Goal: Information Seeking & Learning: Learn about a topic

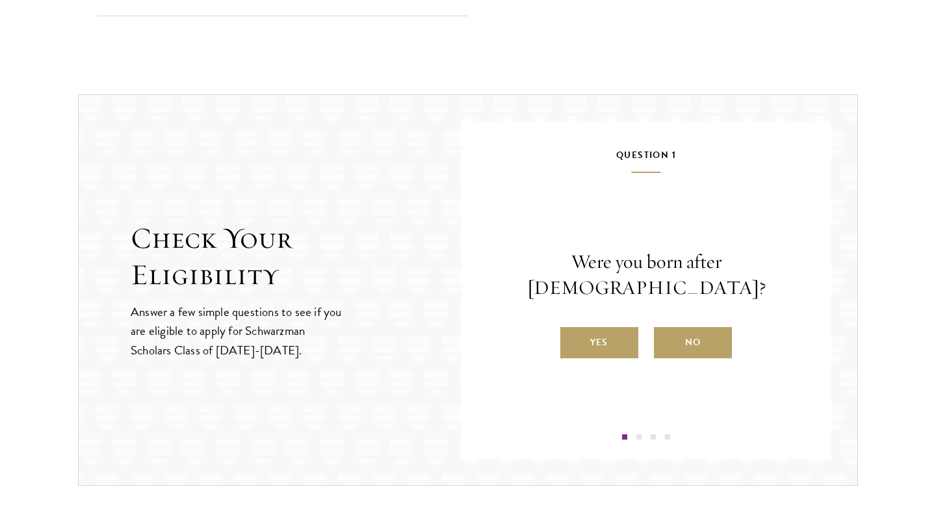
scroll to position [1334, 0]
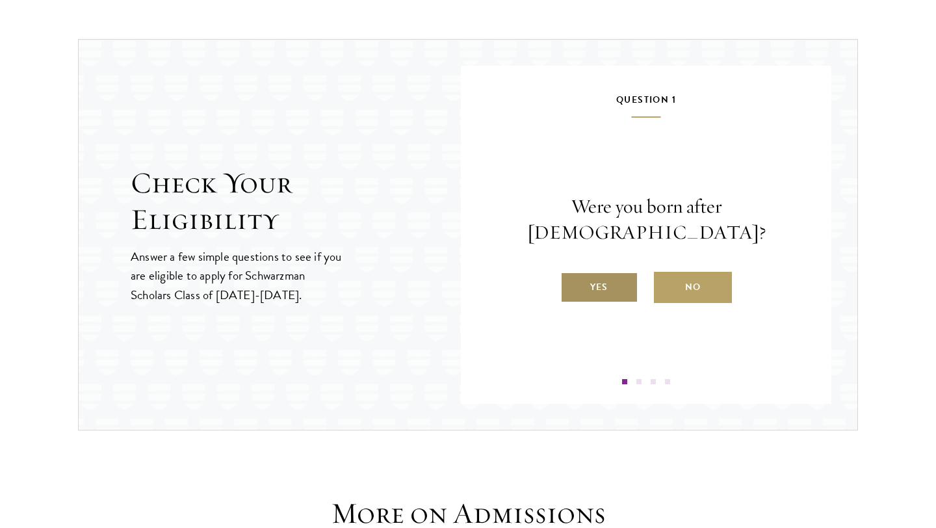
click at [617, 283] on label "Yes" at bounding box center [599, 287] width 78 height 31
click at [572, 283] on input "Yes" at bounding box center [566, 279] width 12 height 12
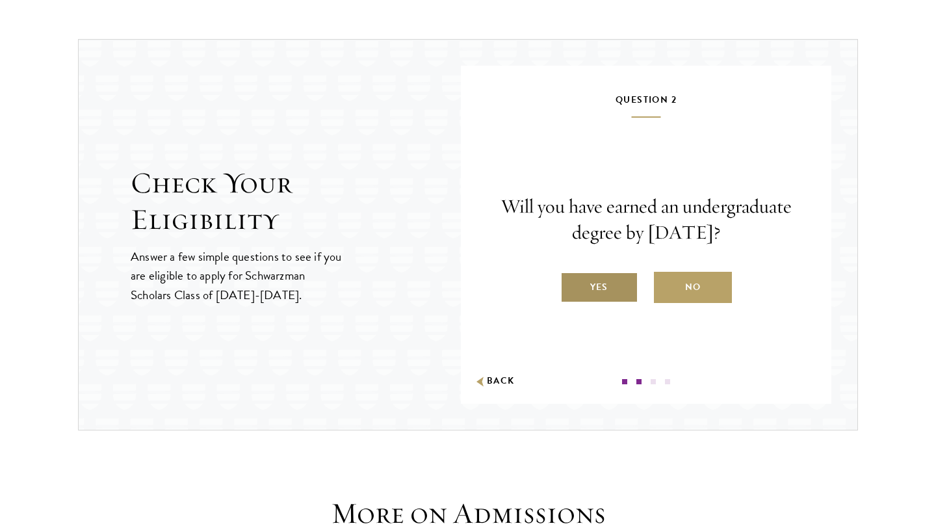
click at [613, 298] on label "Yes" at bounding box center [599, 287] width 78 height 31
click at [572, 285] on input "Yes" at bounding box center [566, 279] width 12 height 12
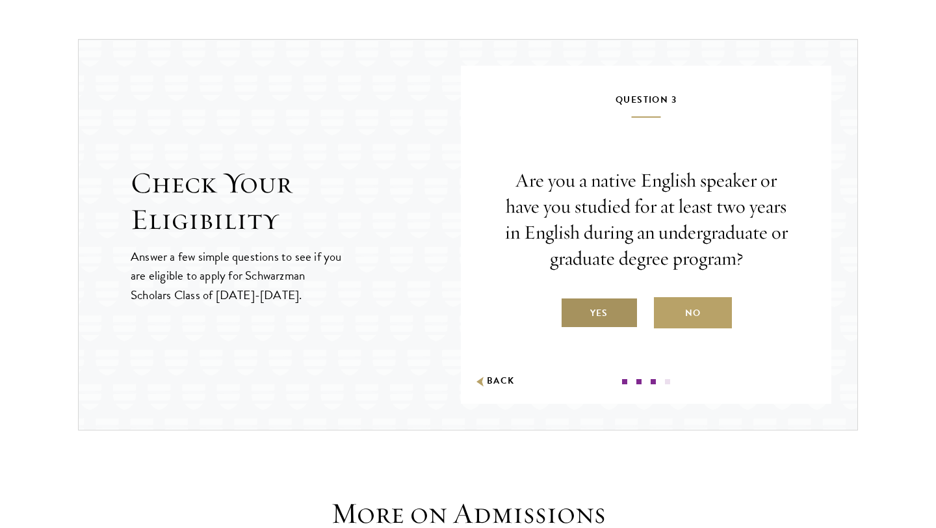
click at [619, 310] on label "Yes" at bounding box center [599, 312] width 78 height 31
click at [572, 310] on input "Yes" at bounding box center [566, 305] width 12 height 12
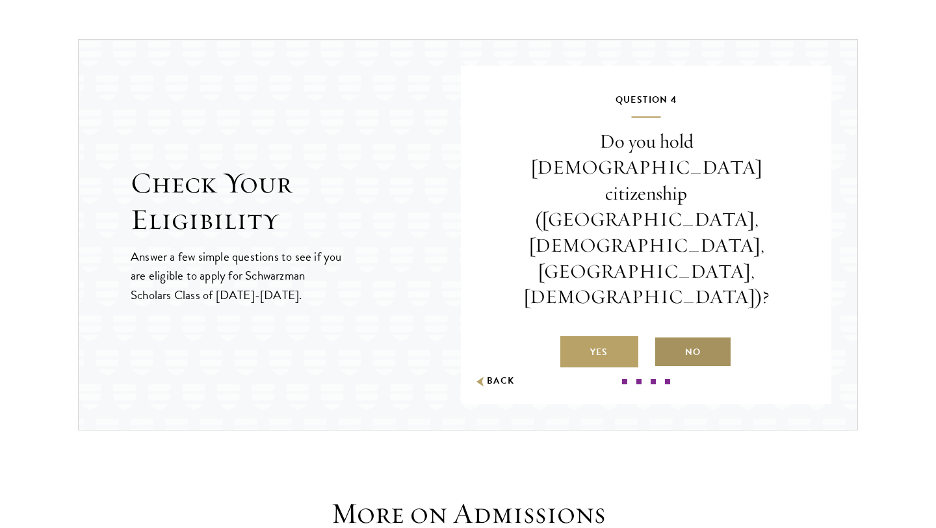
click at [693, 336] on label "No" at bounding box center [693, 351] width 78 height 31
click at [665, 338] on input "No" at bounding box center [660, 344] width 12 height 12
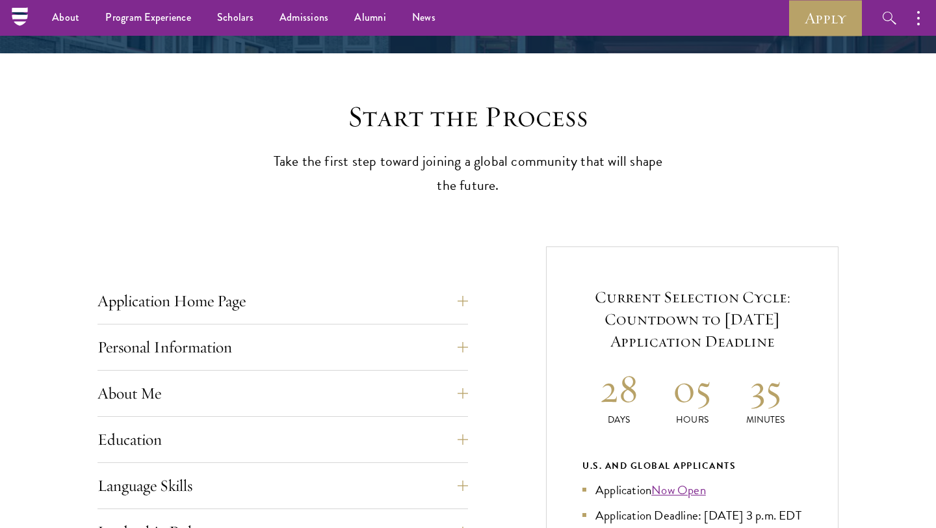
scroll to position [0, 0]
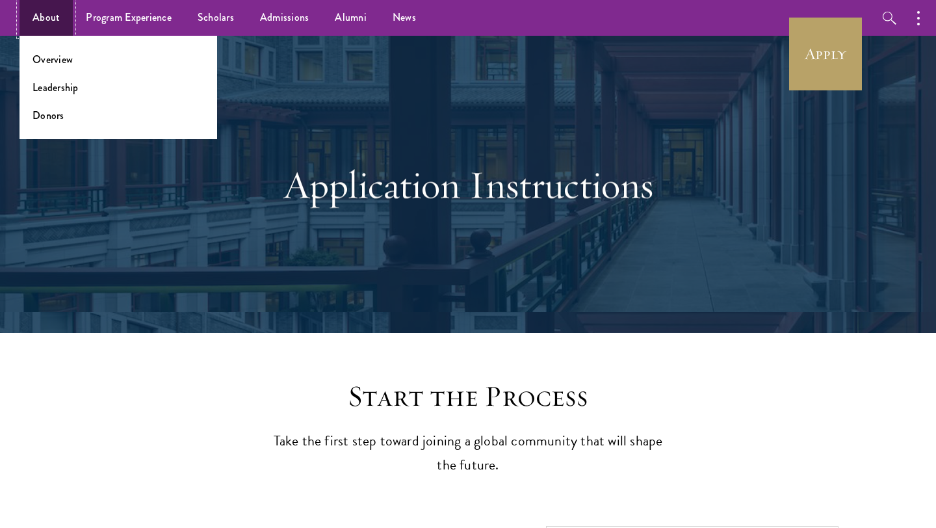
click at [46, 17] on link "About" at bounding box center [45, 18] width 53 height 36
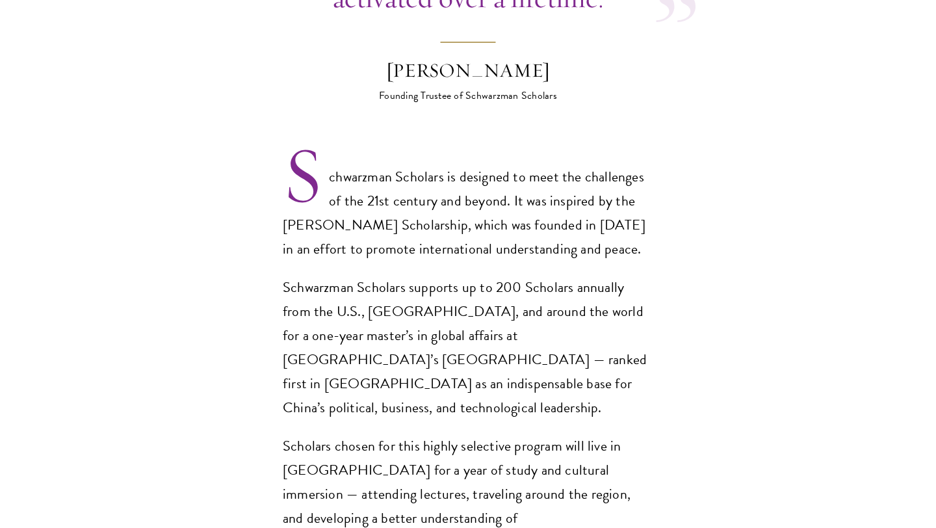
scroll to position [832, 0]
click at [300, 201] on p "Schwarzman Scholars is designed to meet the challenges of the 21st century and …" at bounding box center [468, 212] width 370 height 96
click at [349, 199] on p "Schwarzman Scholars is designed to meet the challenges of the 21st century and …" at bounding box center [468, 212] width 370 height 96
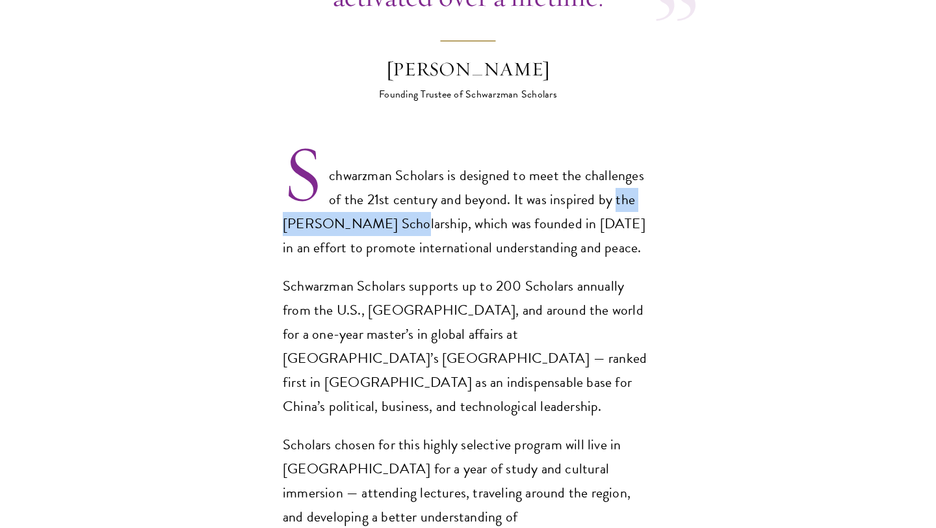
drag, startPoint x: 614, startPoint y: 172, endPoint x: 392, endPoint y: 205, distance: 224.0
click at [392, 205] on p "Schwarzman Scholars is designed to meet the challenges of the 21st century and …" at bounding box center [468, 212] width 370 height 96
copy p "the Rhodes Scholarship"
click at [407, 274] on p "Schwarzman Scholars supports up to 200 Scholars annually from the U.S., China, …" at bounding box center [468, 346] width 370 height 144
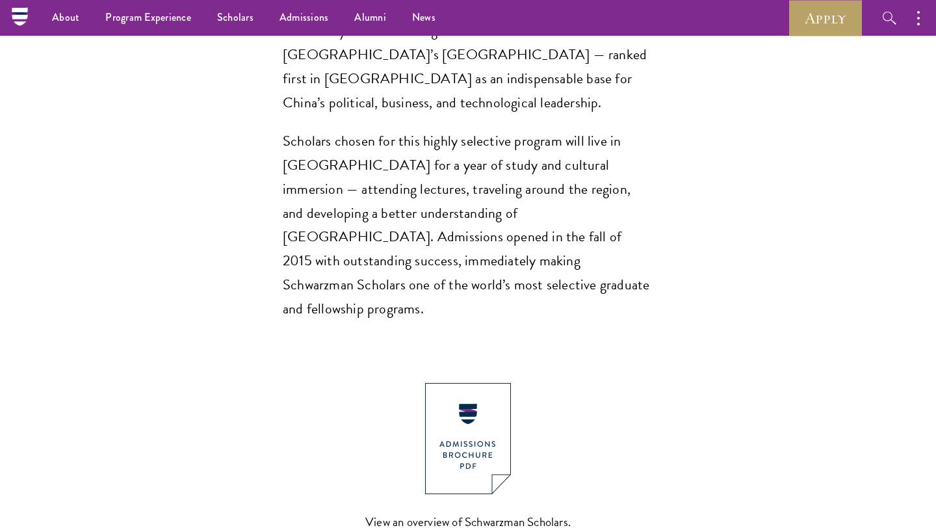
scroll to position [1135, 0]
click at [479, 389] on img at bounding box center [468, 438] width 86 height 111
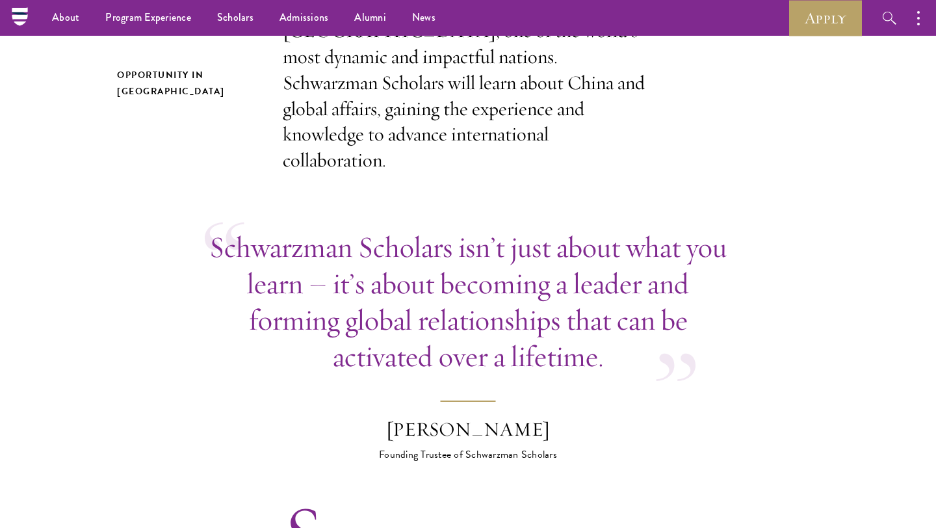
scroll to position [0, 0]
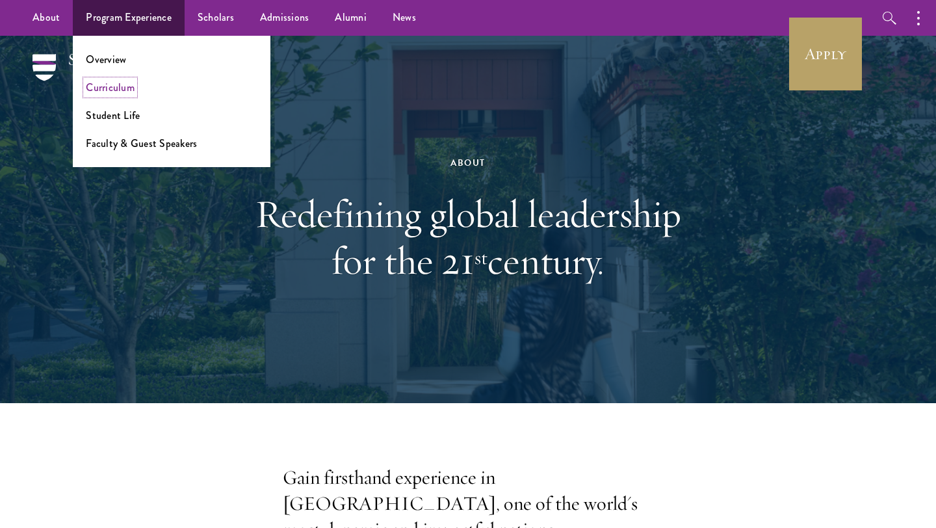
click at [112, 88] on link "Curriculum" at bounding box center [110, 87] width 49 height 15
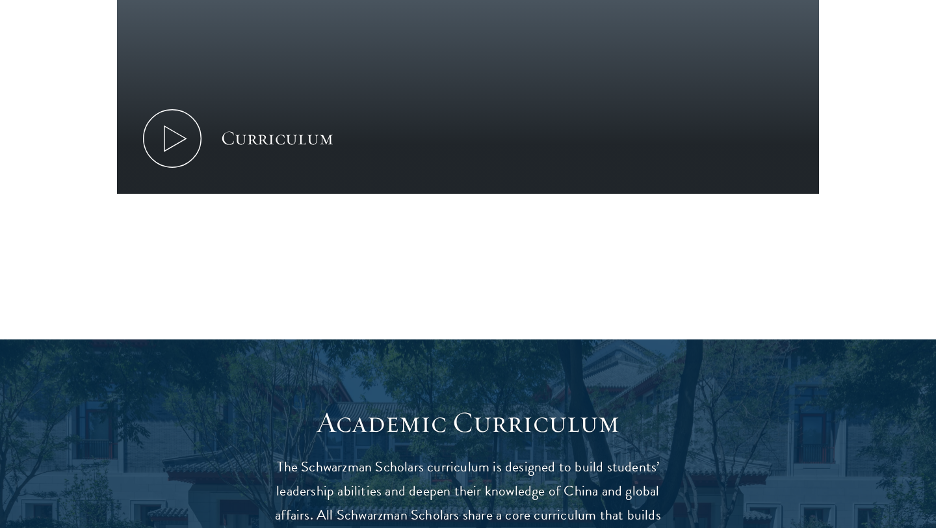
scroll to position [756, 0]
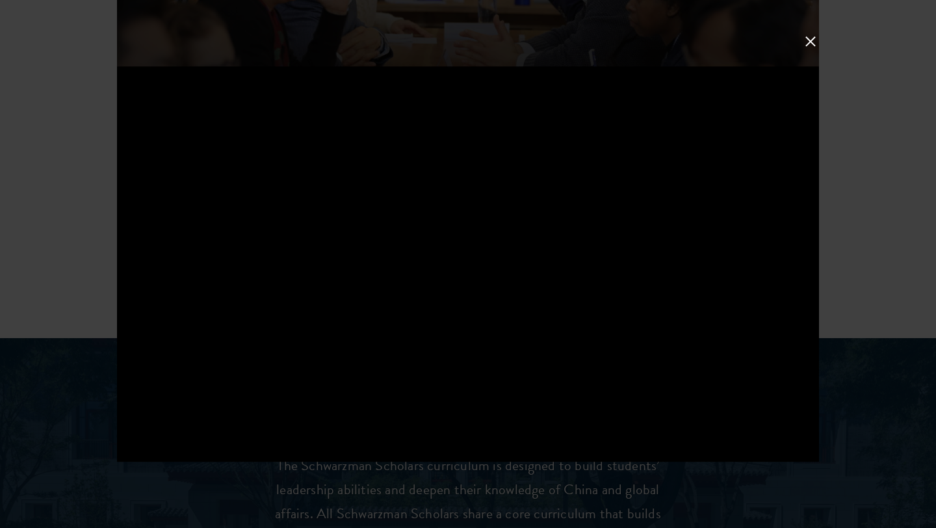
click at [802, 33] on button at bounding box center [810, 41] width 17 height 17
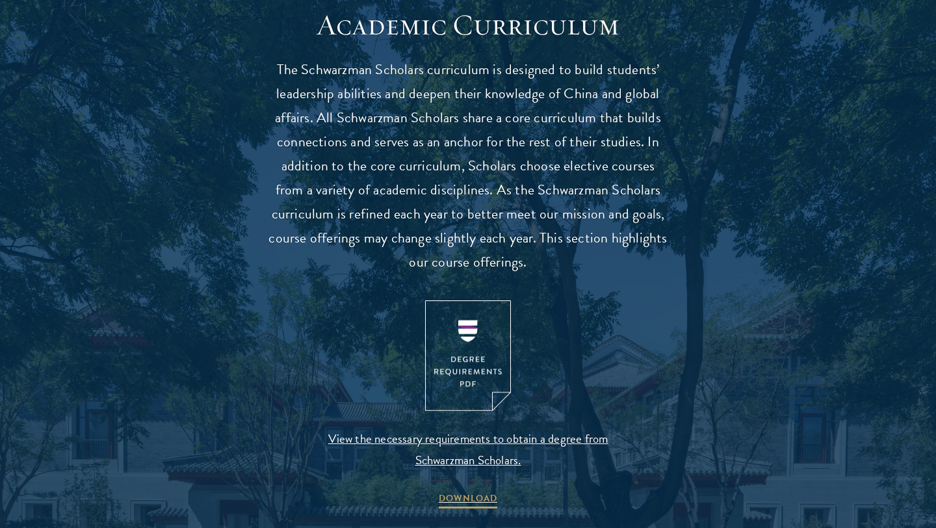
scroll to position [1156, 0]
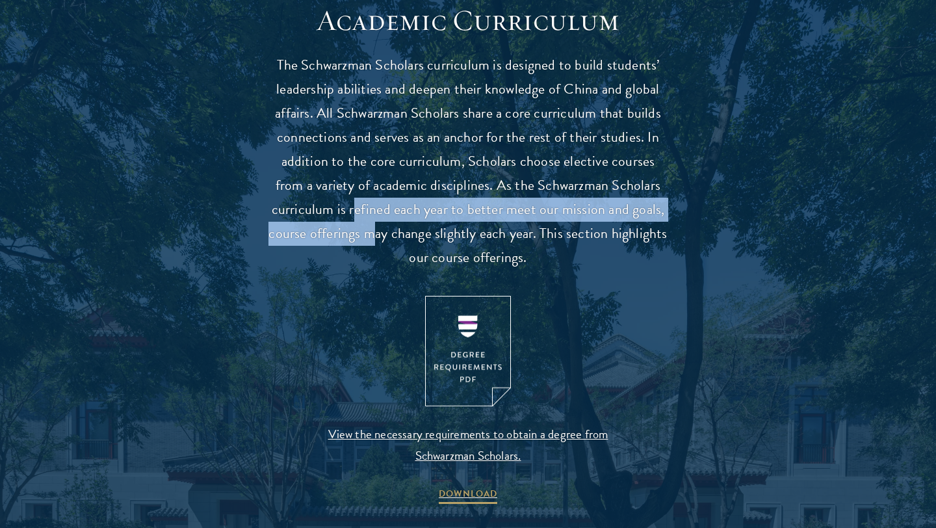
drag, startPoint x: 354, startPoint y: 217, endPoint x: 369, endPoint y: 243, distance: 30.0
click at [370, 243] on p "The Schwarzman Scholars curriculum is designed to build students’ leadership ab…" at bounding box center [467, 161] width 403 height 216
drag, startPoint x: 566, startPoint y: 355, endPoint x: 575, endPoint y: 344, distance: 13.9
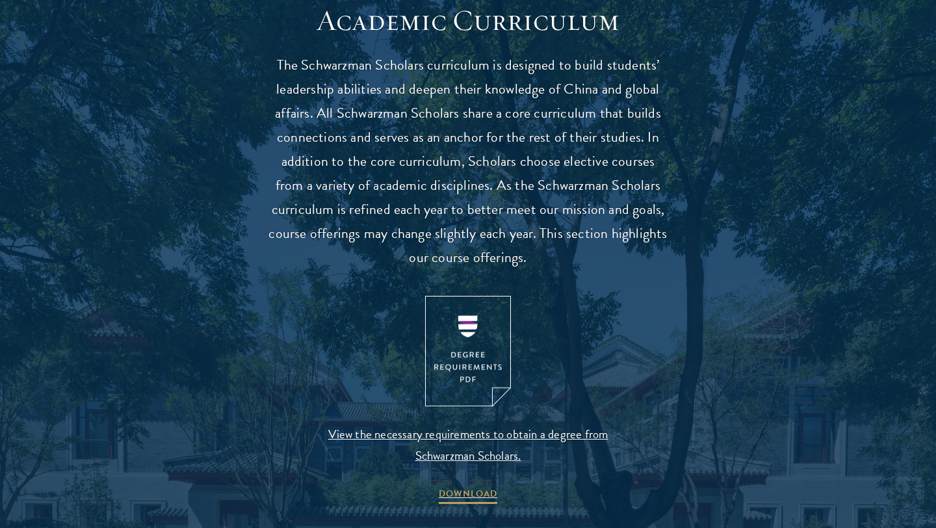
click at [598, 242] on p "The Schwarzman Scholars curriculum is designed to build students’ leadership ab…" at bounding box center [467, 161] width 403 height 216
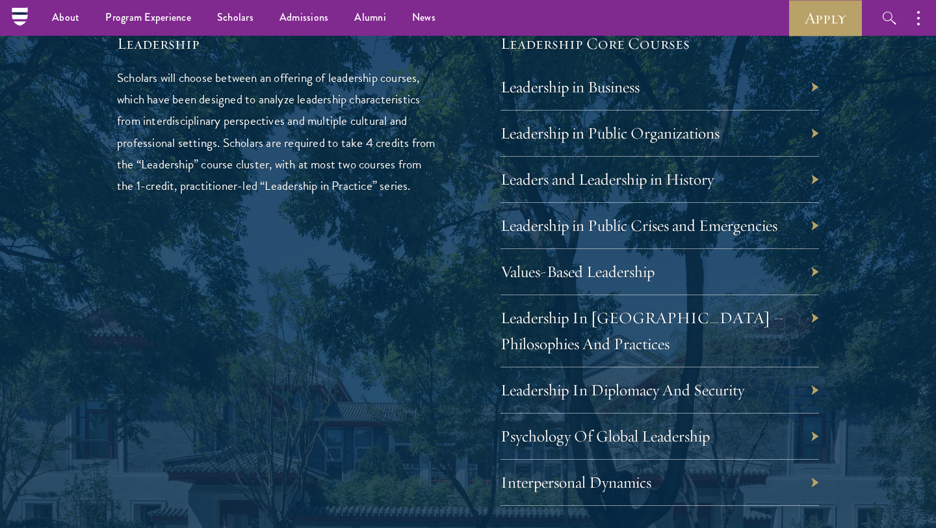
scroll to position [2140, 0]
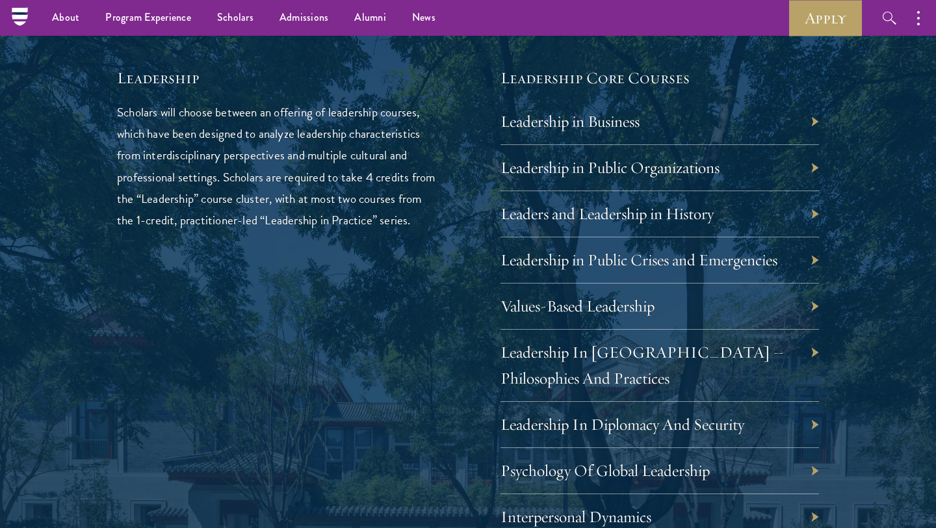
click at [818, 122] on div "Leadership in Business" at bounding box center [659, 122] width 318 height 46
click at [808, 123] on div "Leadership in Business" at bounding box center [659, 122] width 318 height 46
click at [810, 123] on div "Leadership in Business" at bounding box center [659, 122] width 318 height 46
click at [615, 120] on link "Leadership in Business" at bounding box center [579, 121] width 139 height 20
click at [865, 170] on div "01 Core Curriculum 01 Core Curriculum All Schwarzman Scholars share a core curr…" at bounding box center [468, 403] width 806 height 1646
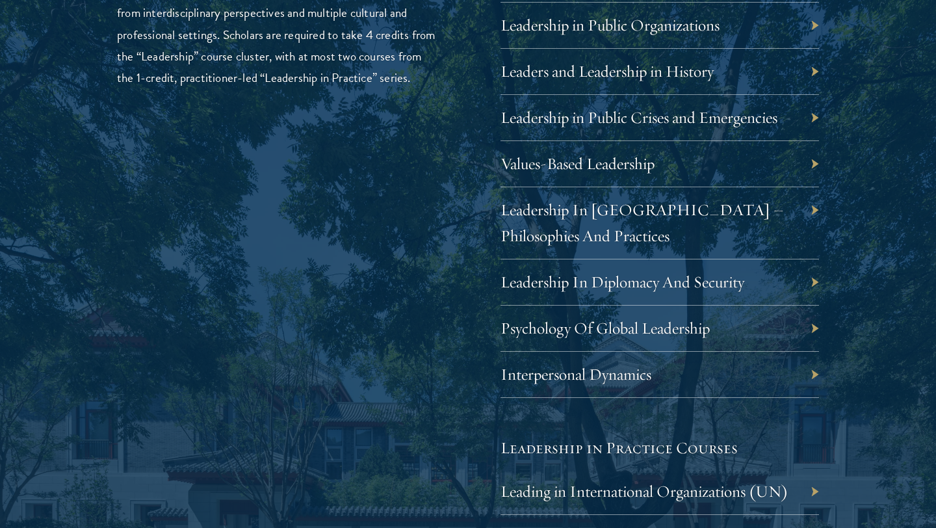
scroll to position [2287, 0]
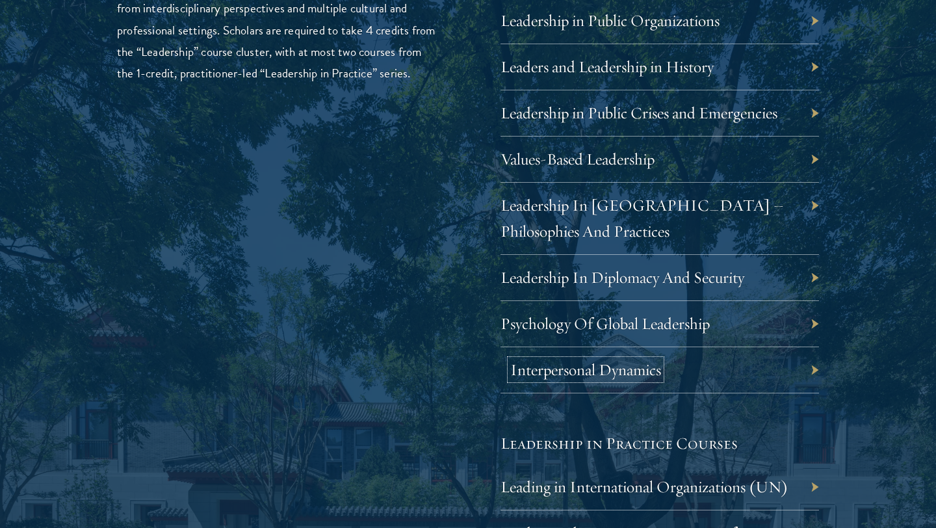
click at [579, 375] on link "Interpersonal Dynamics" at bounding box center [585, 369] width 151 height 20
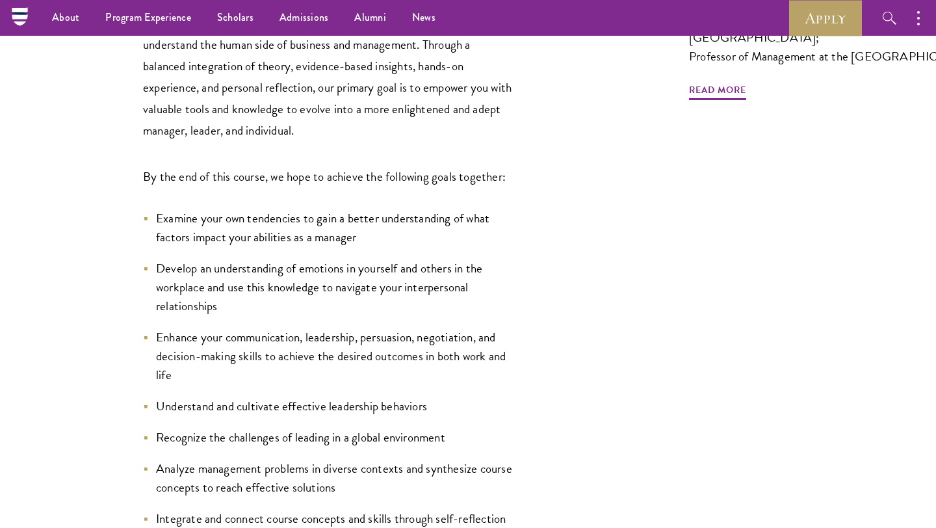
scroll to position [522, 0]
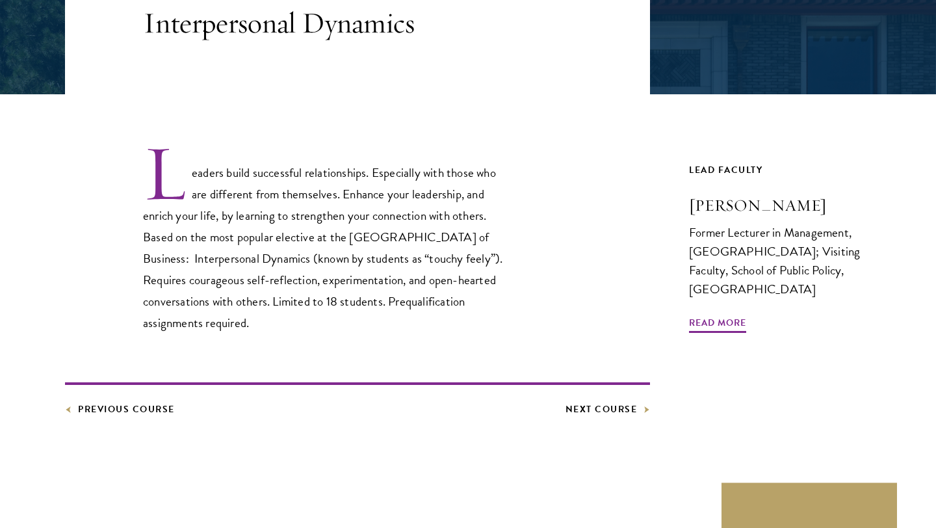
scroll to position [310, 0]
